Goal: Task Accomplishment & Management: Manage account settings

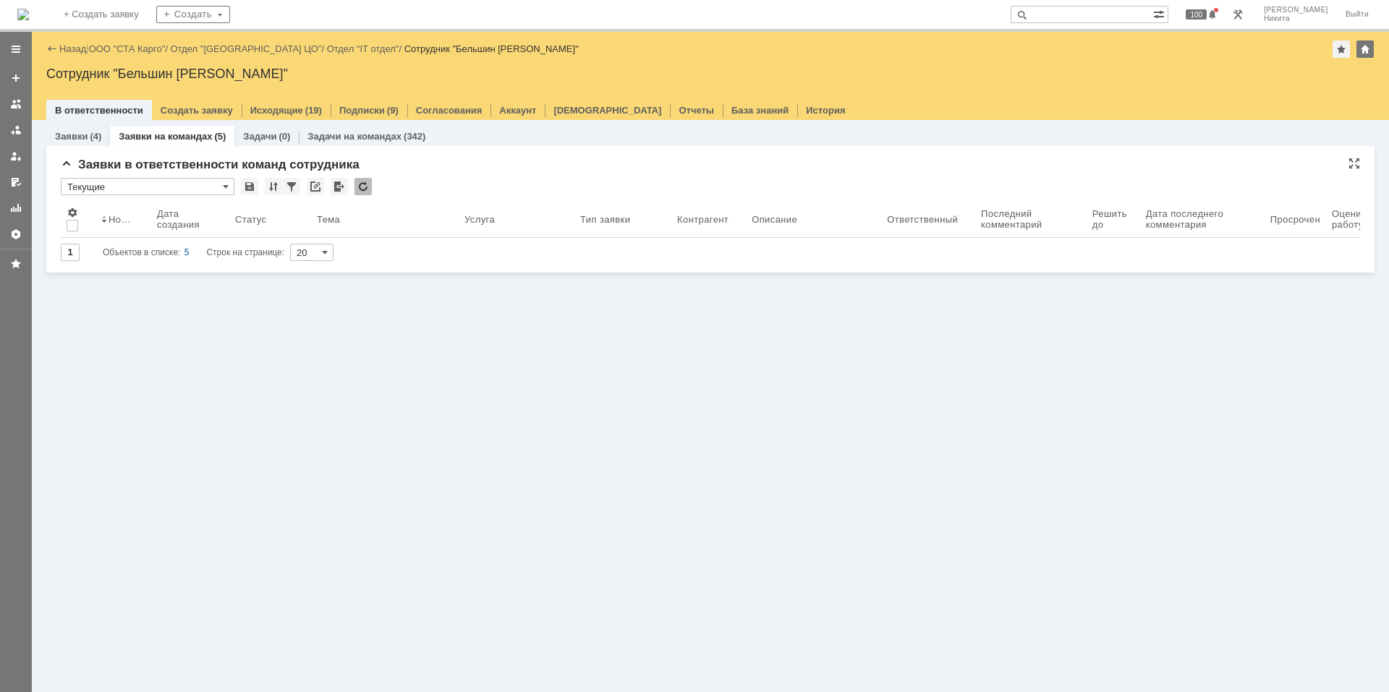
click at [352, 187] on div "* Текущие" at bounding box center [710, 187] width 1299 height 19
click at [354, 187] on div "* Текущие" at bounding box center [710, 187] width 1299 height 19
click at [359, 184] on div at bounding box center [362, 186] width 17 height 17
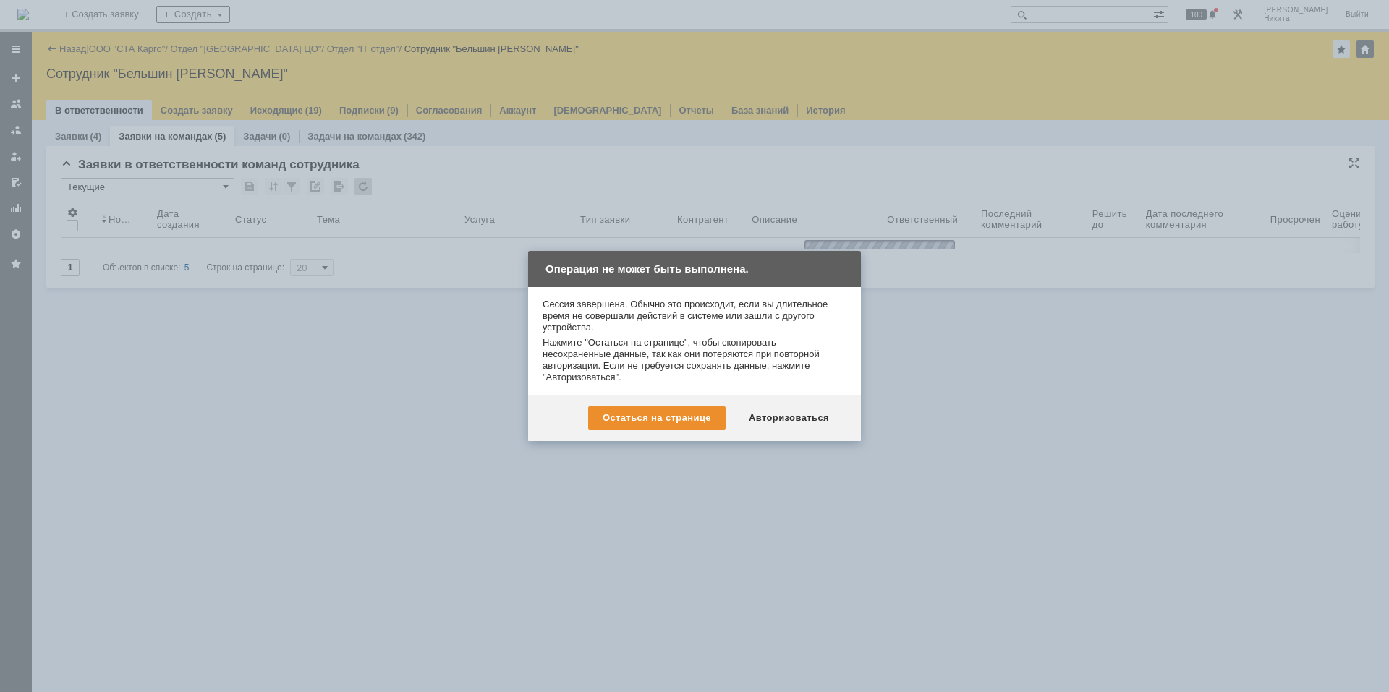
click at [813, 438] on div "Остаться на странице Авторизоваться" at bounding box center [694, 418] width 333 height 46
click at [812, 428] on div "Авторизоваться" at bounding box center [788, 418] width 109 height 23
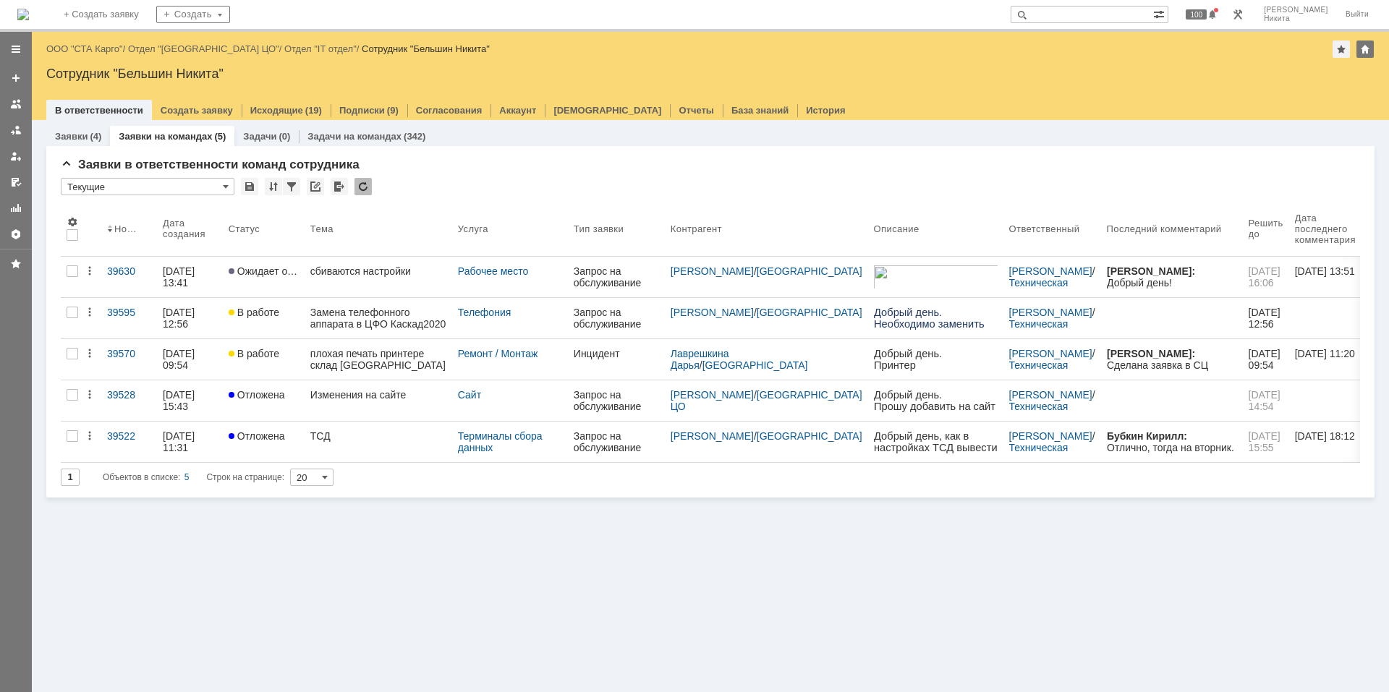
drag, startPoint x: 447, startPoint y: 557, endPoint x: 438, endPoint y: 513, distance: 45.0
click at [447, 557] on div "Заявки (4) Заявки на командах (5) Задачи (0) Задачи на командах (342) Заявки в …" at bounding box center [710, 406] width 1357 height 572
click at [360, 185] on div at bounding box center [362, 186] width 17 height 17
click at [359, 187] on div at bounding box center [362, 186] width 17 height 17
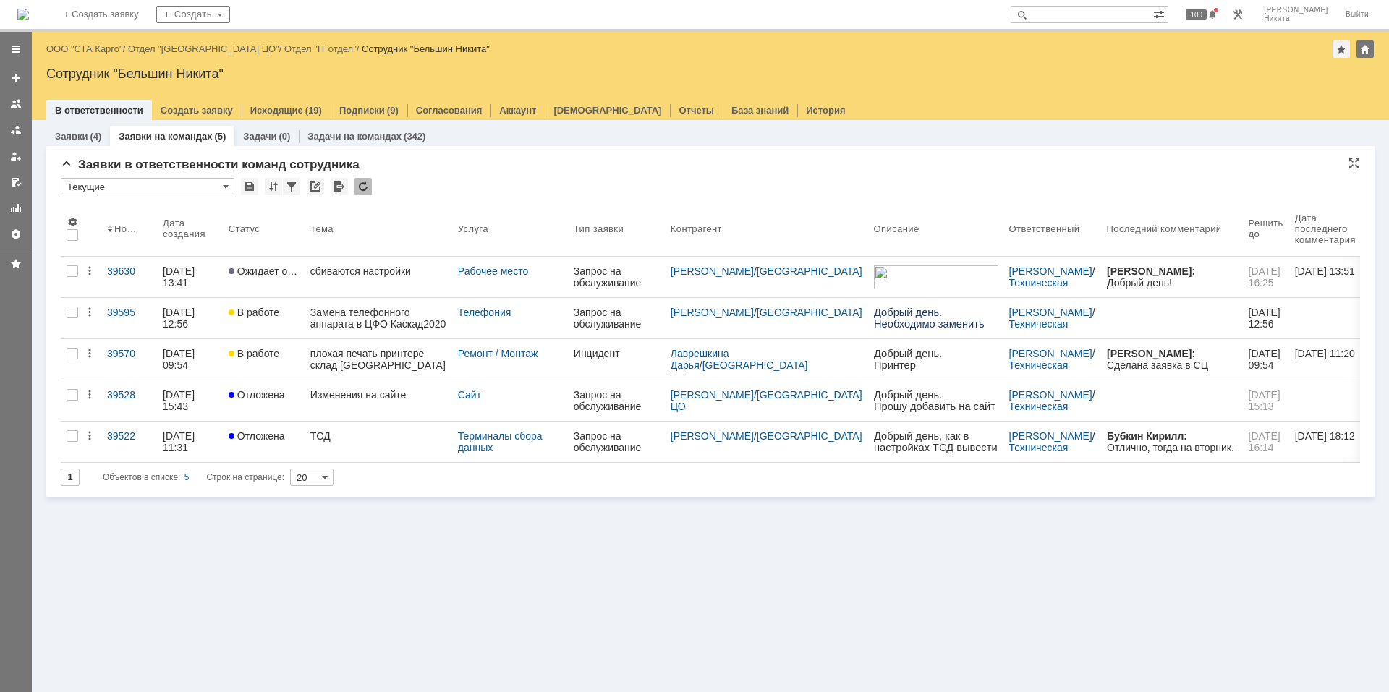
click at [359, 187] on div at bounding box center [362, 186] width 17 height 17
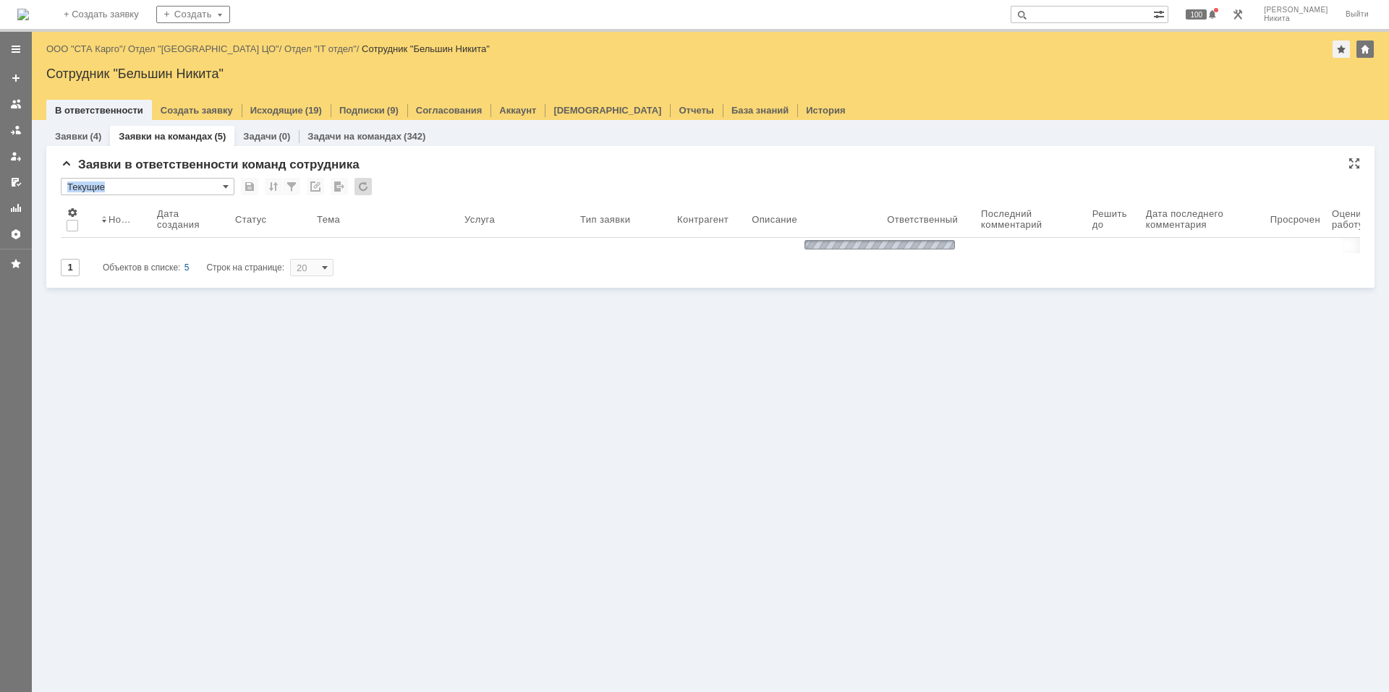
click at [359, 187] on div at bounding box center [362, 186] width 17 height 17
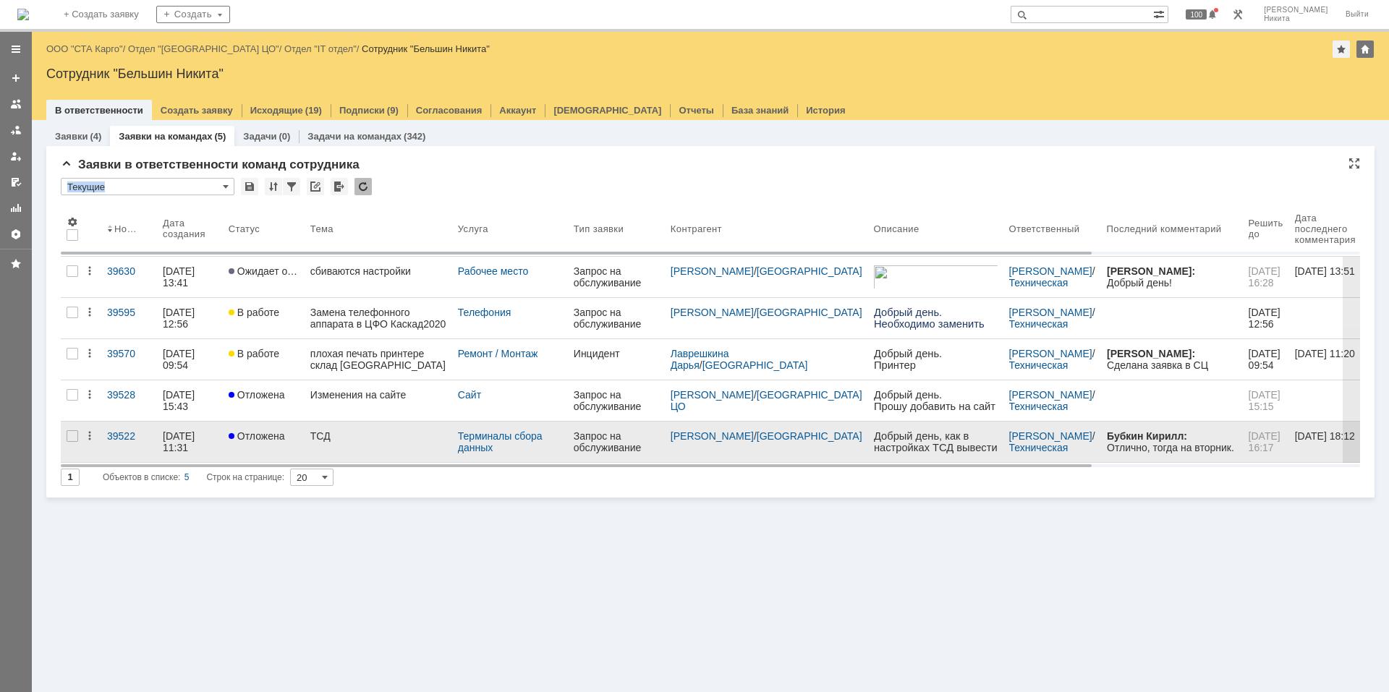
click at [332, 438] on div "ТСД" at bounding box center [378, 436] width 136 height 12
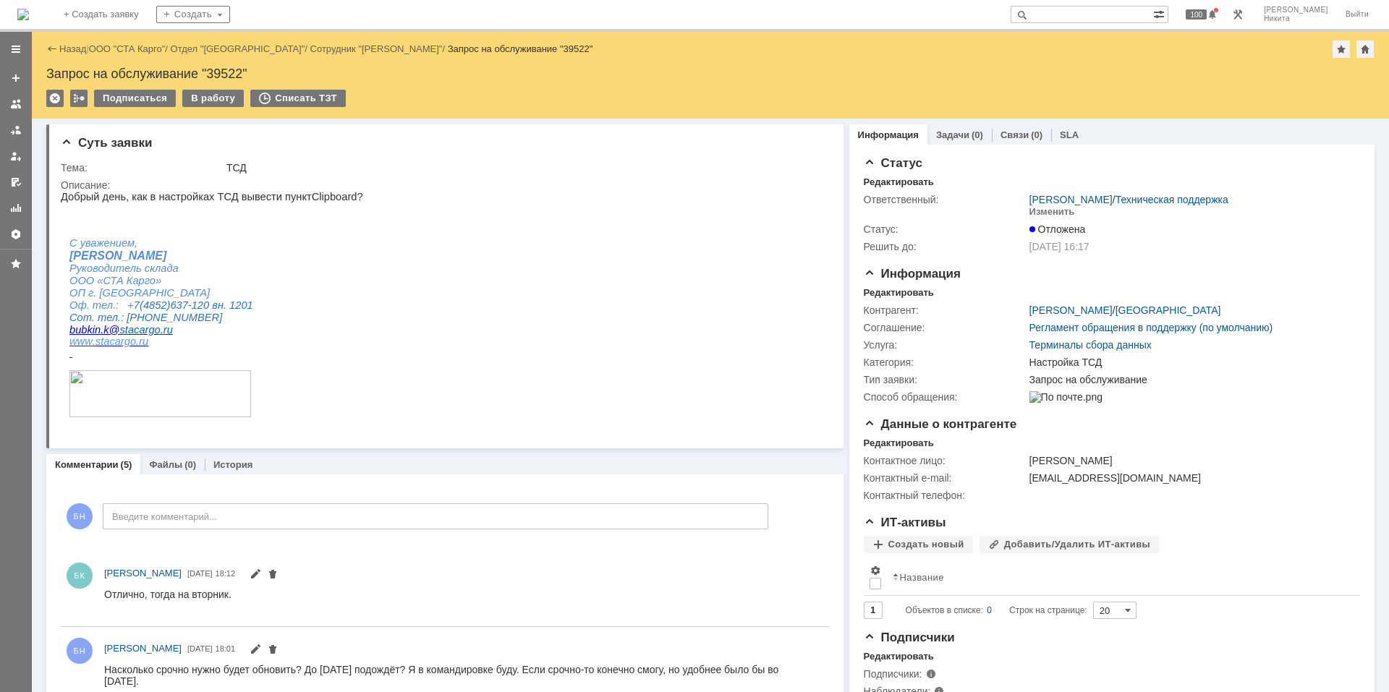
click at [29, 9] on img at bounding box center [23, 15] width 12 height 12
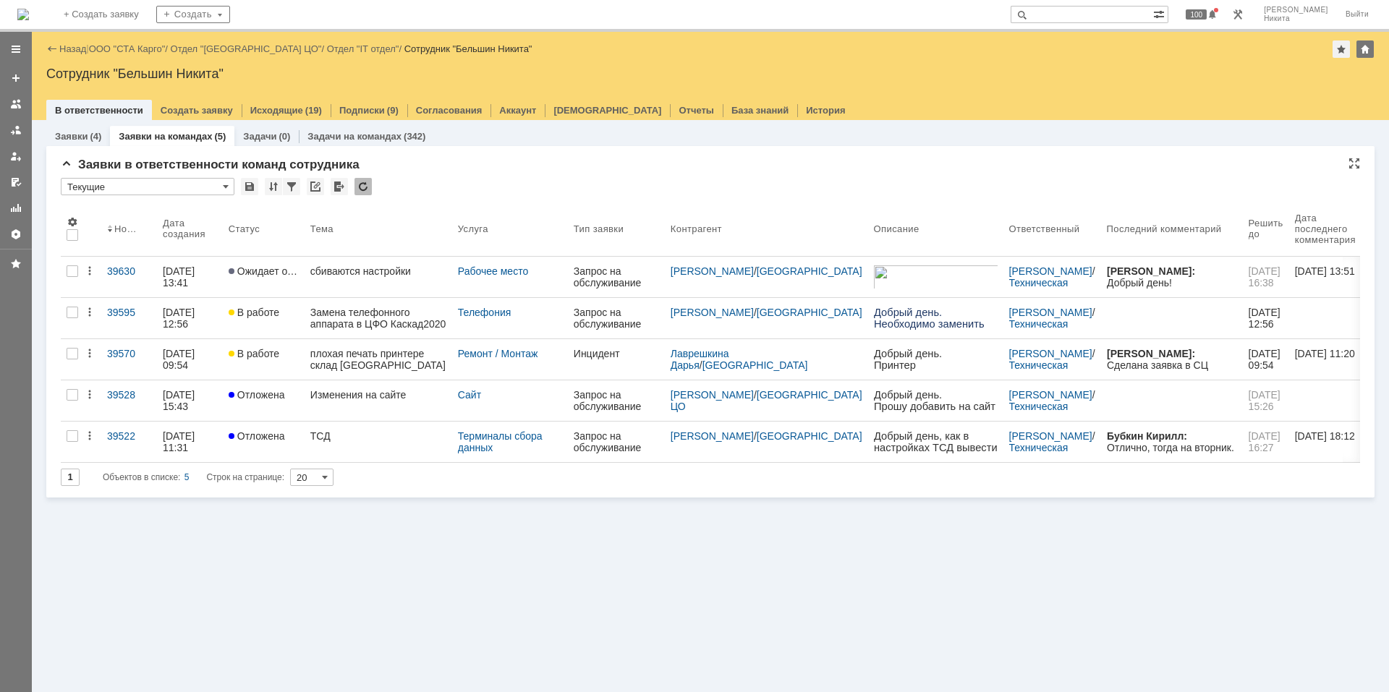
click at [363, 182] on div at bounding box center [362, 186] width 17 height 17
click at [360, 182] on div at bounding box center [362, 186] width 17 height 17
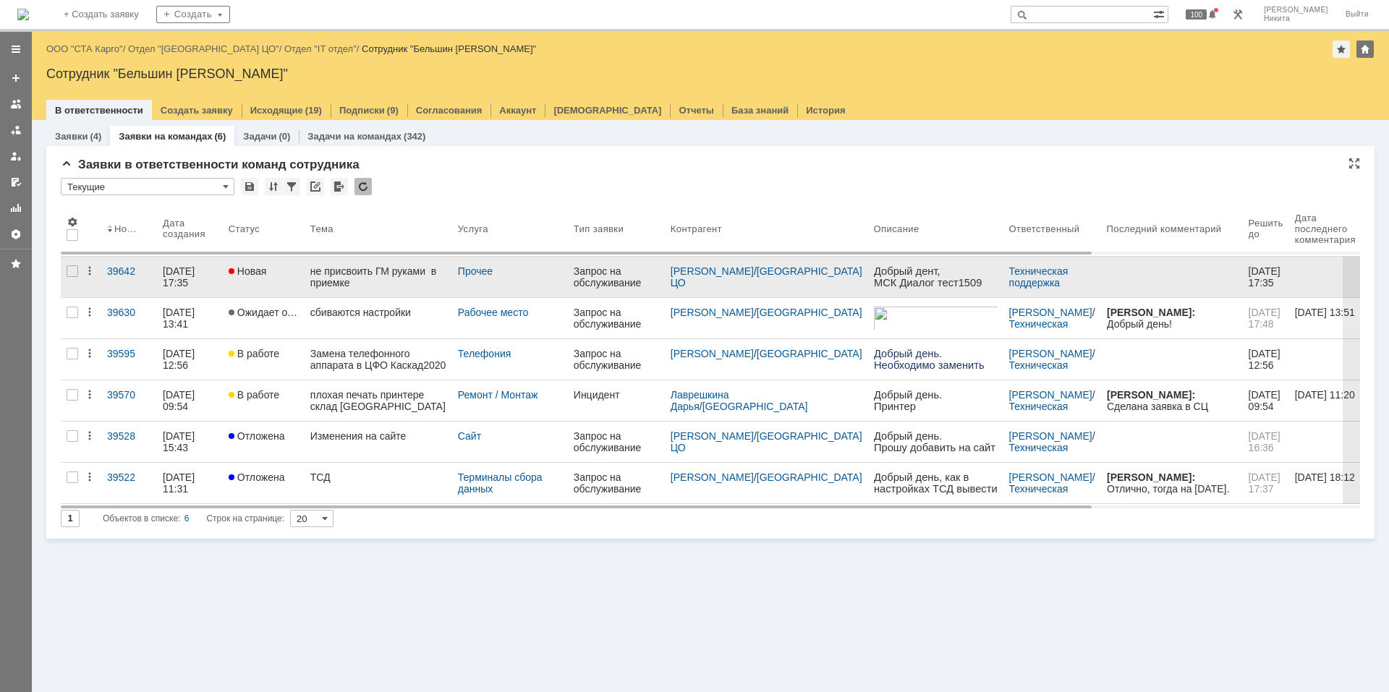
click at [387, 282] on div "не присвоить ГМ руками в приемке" at bounding box center [378, 276] width 136 height 23
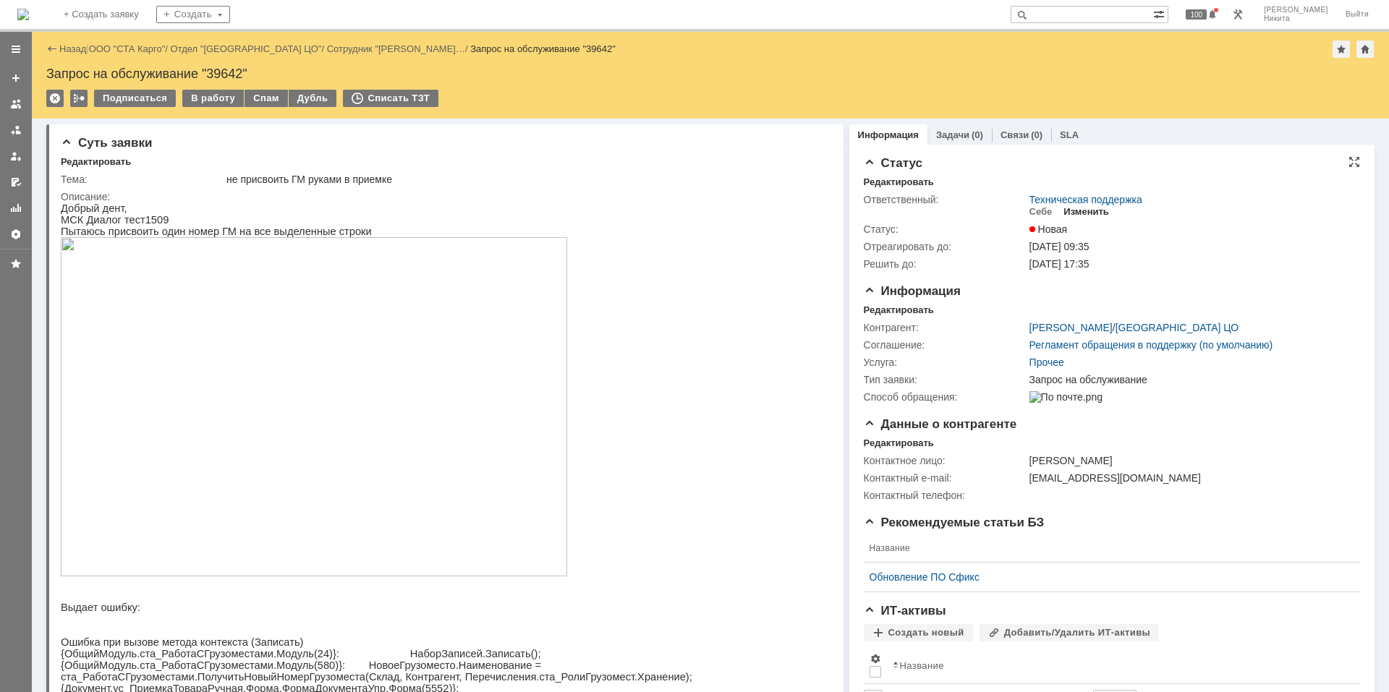
click at [987, 212] on div "Изменить" at bounding box center [1086, 212] width 46 height 12
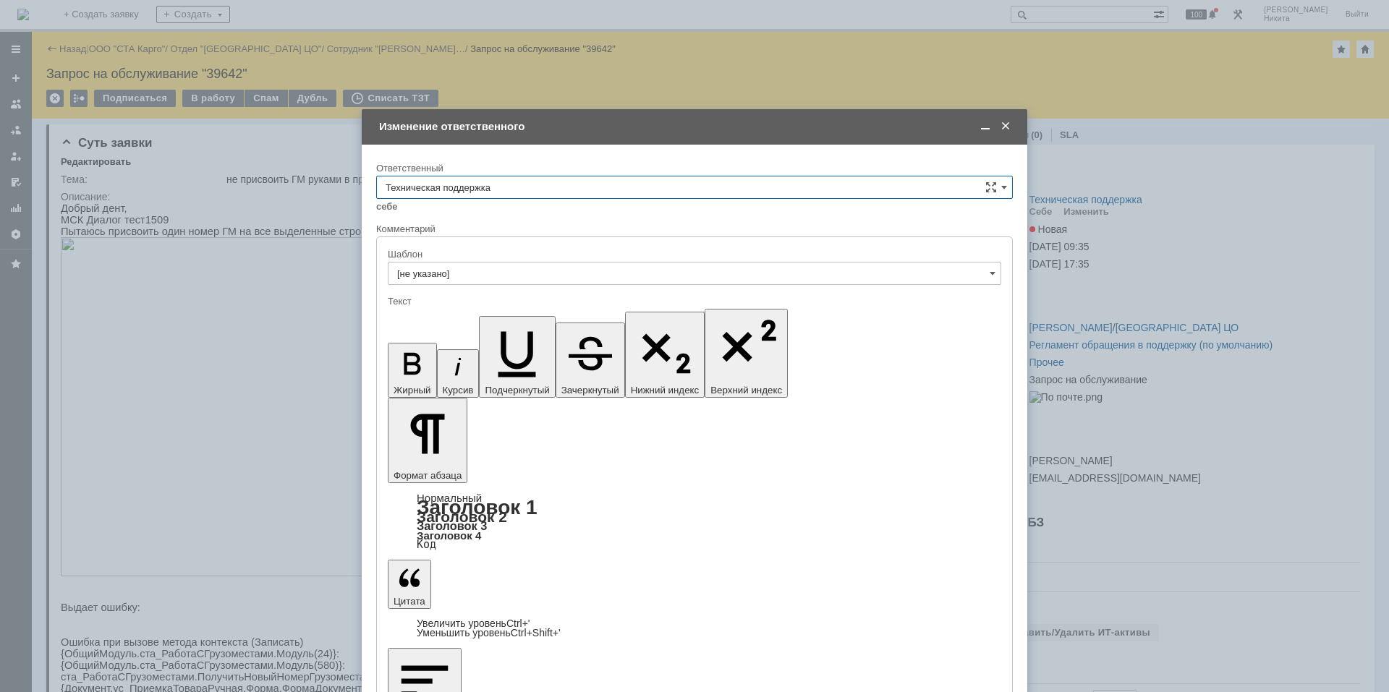
click at [614, 198] on input "Техническая поддержка" at bounding box center [694, 187] width 637 height 23
click at [574, 238] on span "Поддержка 1С" at bounding box center [695, 236] width 618 height 12
type input "Поддержка 1С"
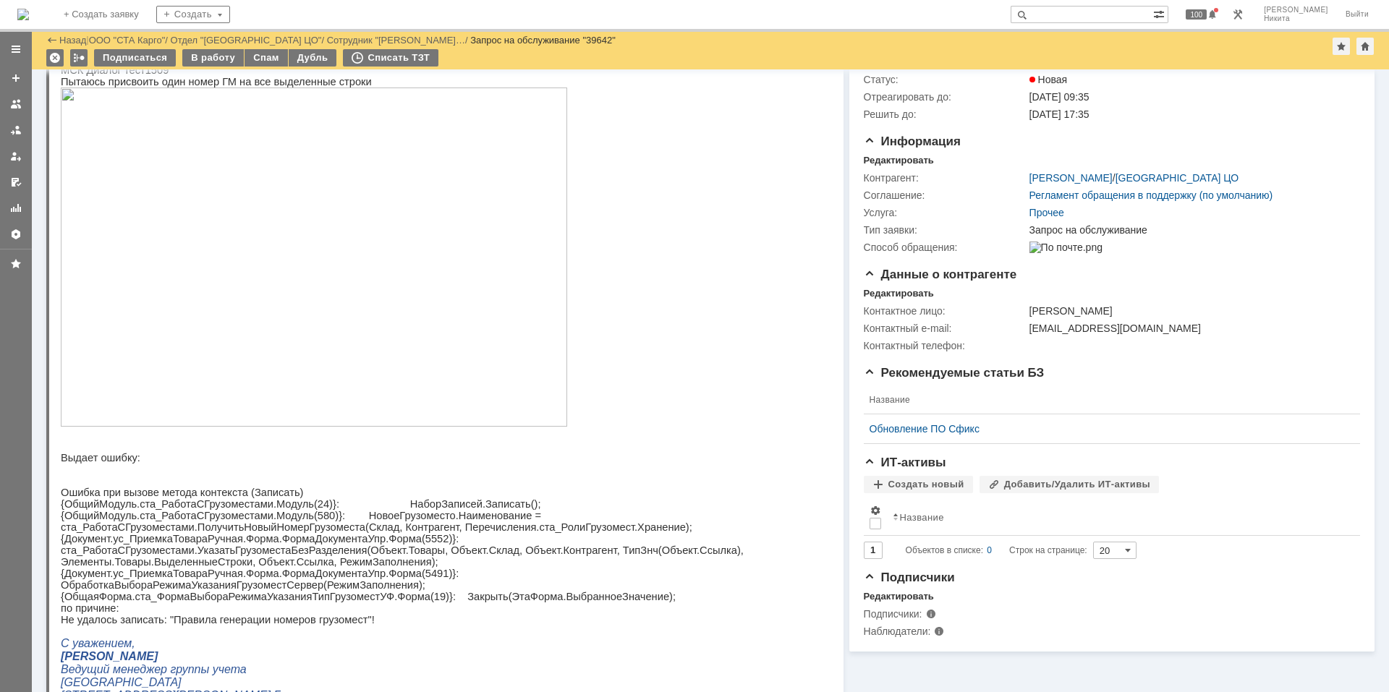
scroll to position [0, 0]
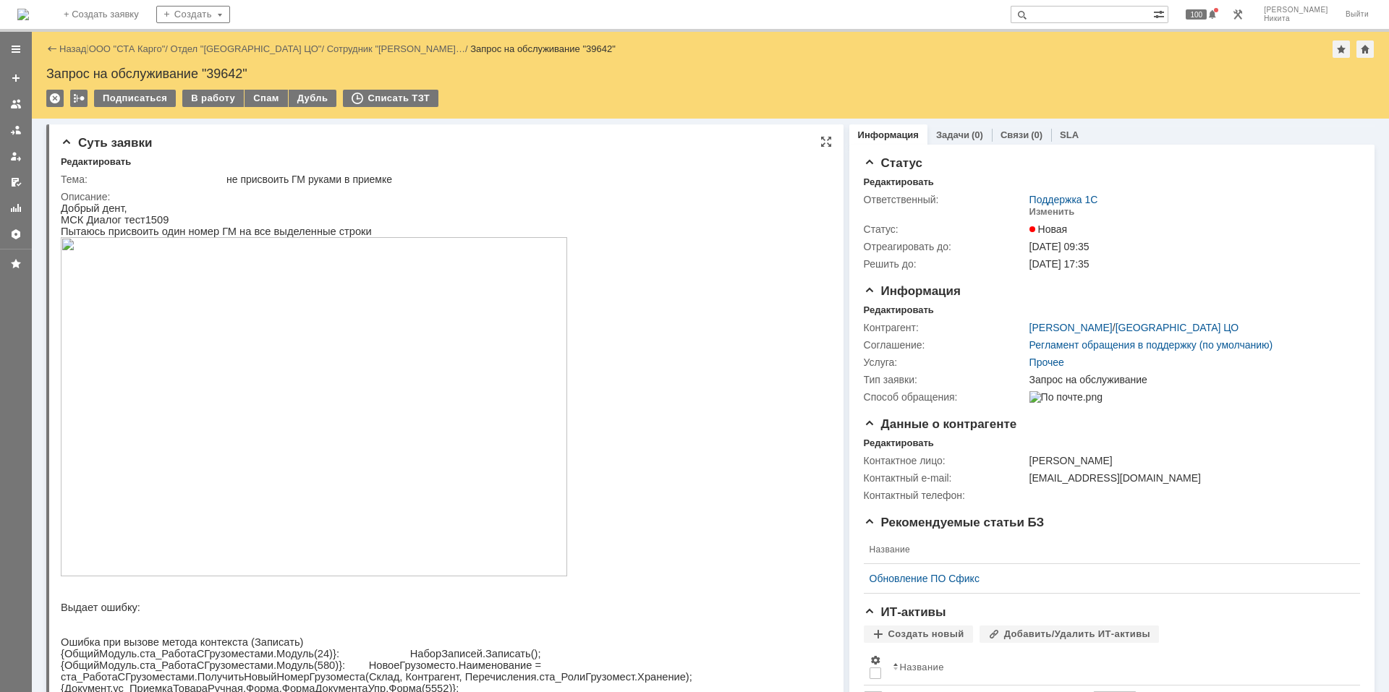
click at [391, 466] on img at bounding box center [314, 406] width 506 height 339
click at [698, 327] on p at bounding box center [439, 407] width 756 height 341
click at [29, 9] on img at bounding box center [23, 15] width 12 height 12
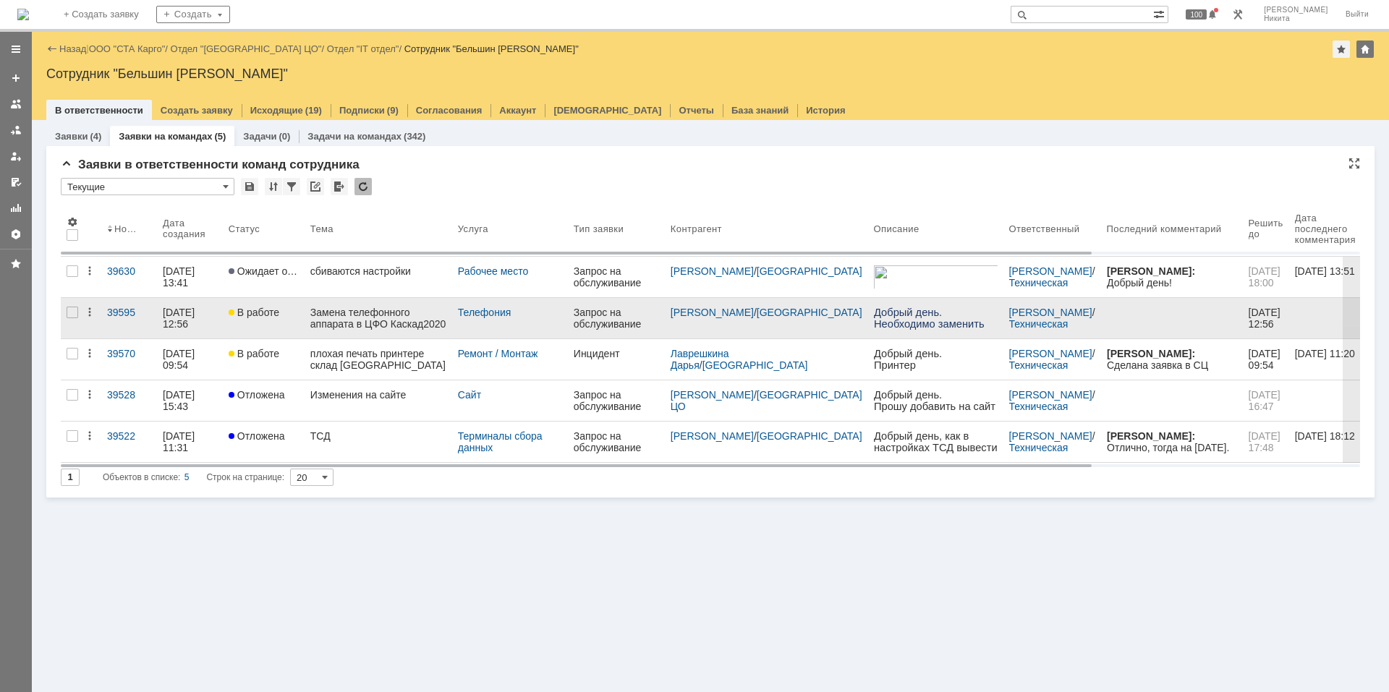
click at [340, 332] on link "Замена телефонного аппарата в ЦФО Каскад2020" at bounding box center [379, 318] width 148 height 41
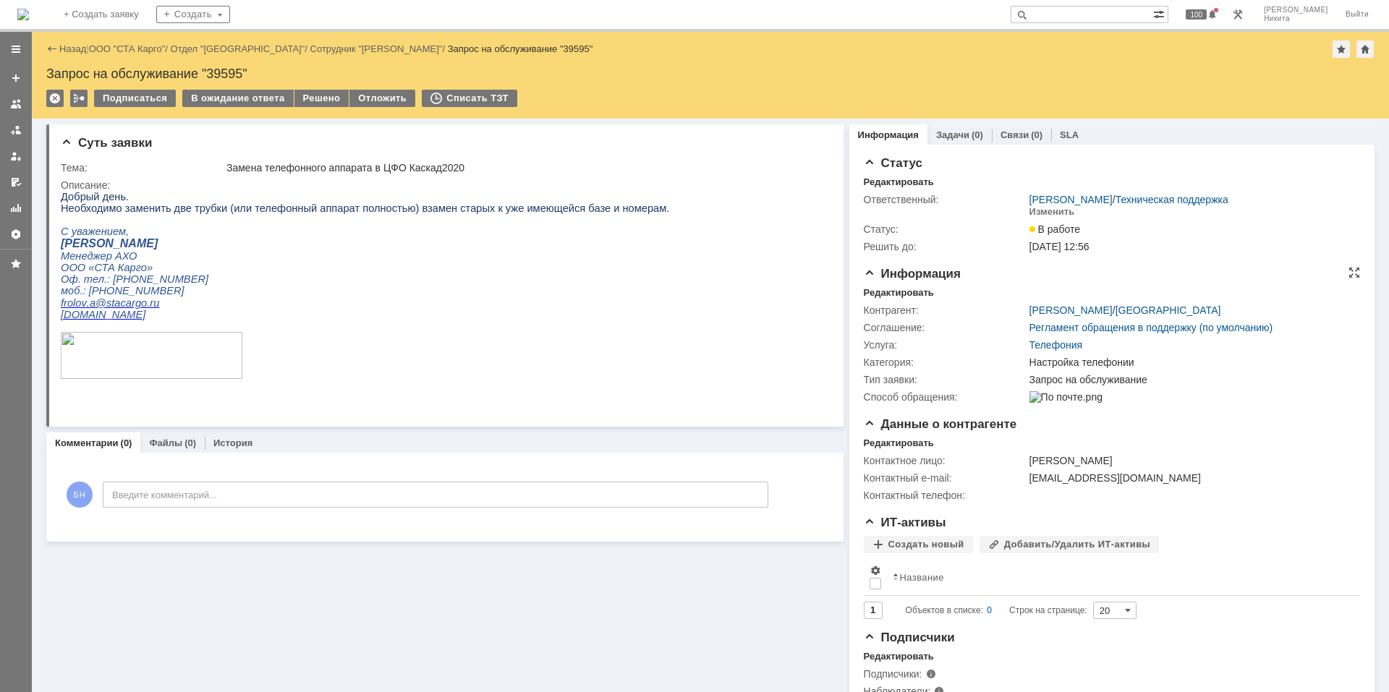
click at [872, 302] on td "Контрагент:" at bounding box center [945, 310] width 163 height 17
click at [901, 299] on div "Контрагент: Фролов Алексей / Нижний Новгород Соглашение: Регламент обращения в …" at bounding box center [1112, 352] width 496 height 107
click at [906, 297] on div "Редактировать" at bounding box center [899, 293] width 70 height 12
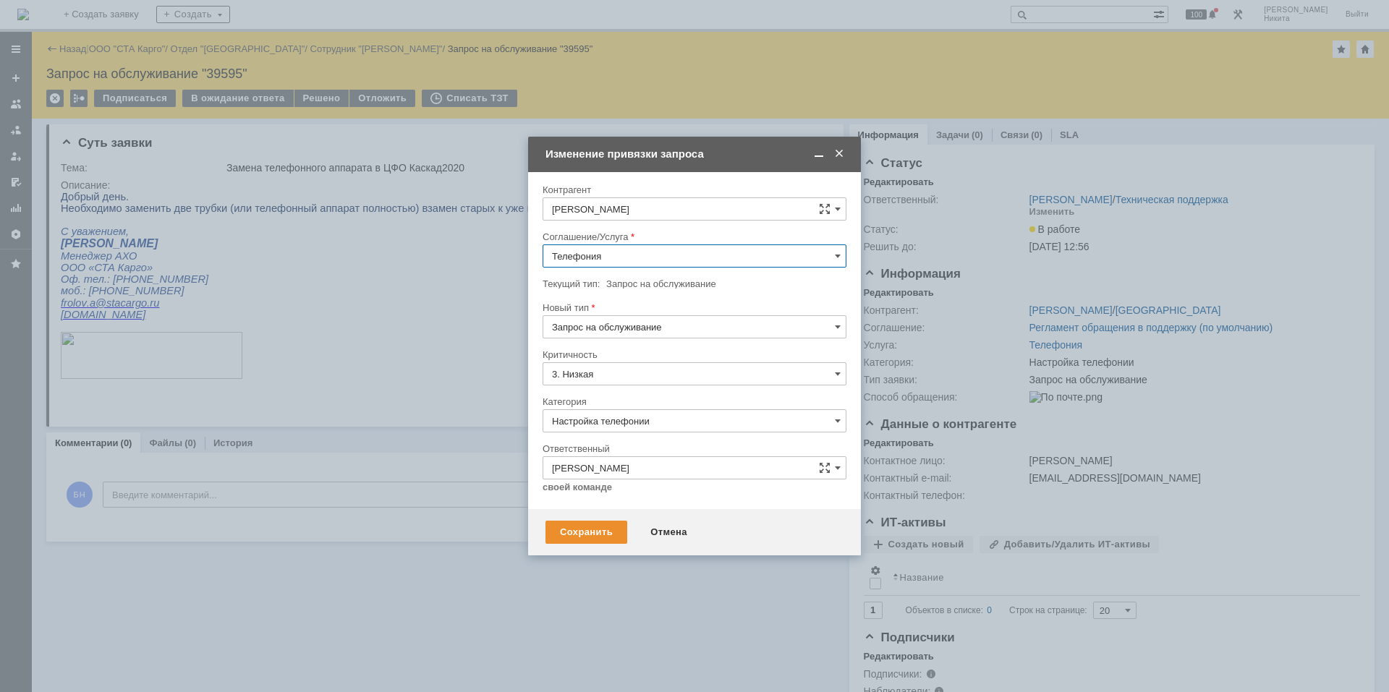
click at [616, 245] on input "Телефония" at bounding box center [695, 256] width 304 height 23
click at [621, 290] on span "Закупка (ИТ-оборудование)" at bounding box center [694, 285] width 285 height 12
type input "Закупка (ИТ-оборудование)"
click at [579, 466] on div "Сохранить" at bounding box center [586, 532] width 82 height 23
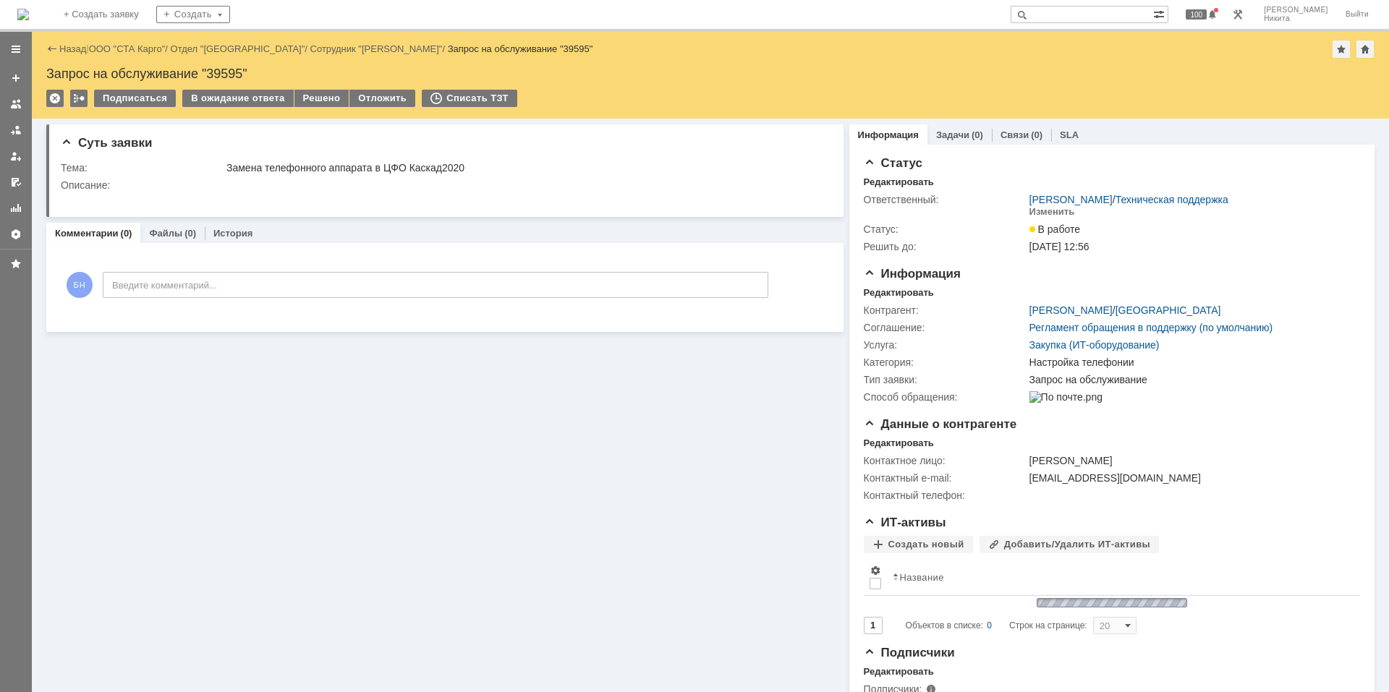
scroll to position [0, 0]
